Goal: Information Seeking & Learning: Find specific fact

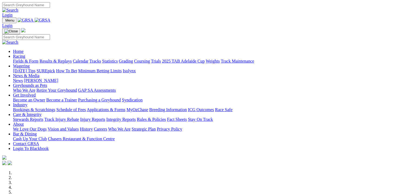
click at [65, 59] on link "Results & Replays" at bounding box center [55, 61] width 32 height 5
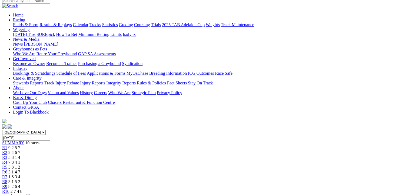
scroll to position [49, 0]
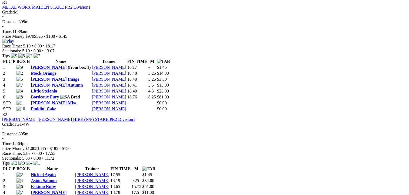
scroll to position [0, 0]
